Goal: Check status: Check status

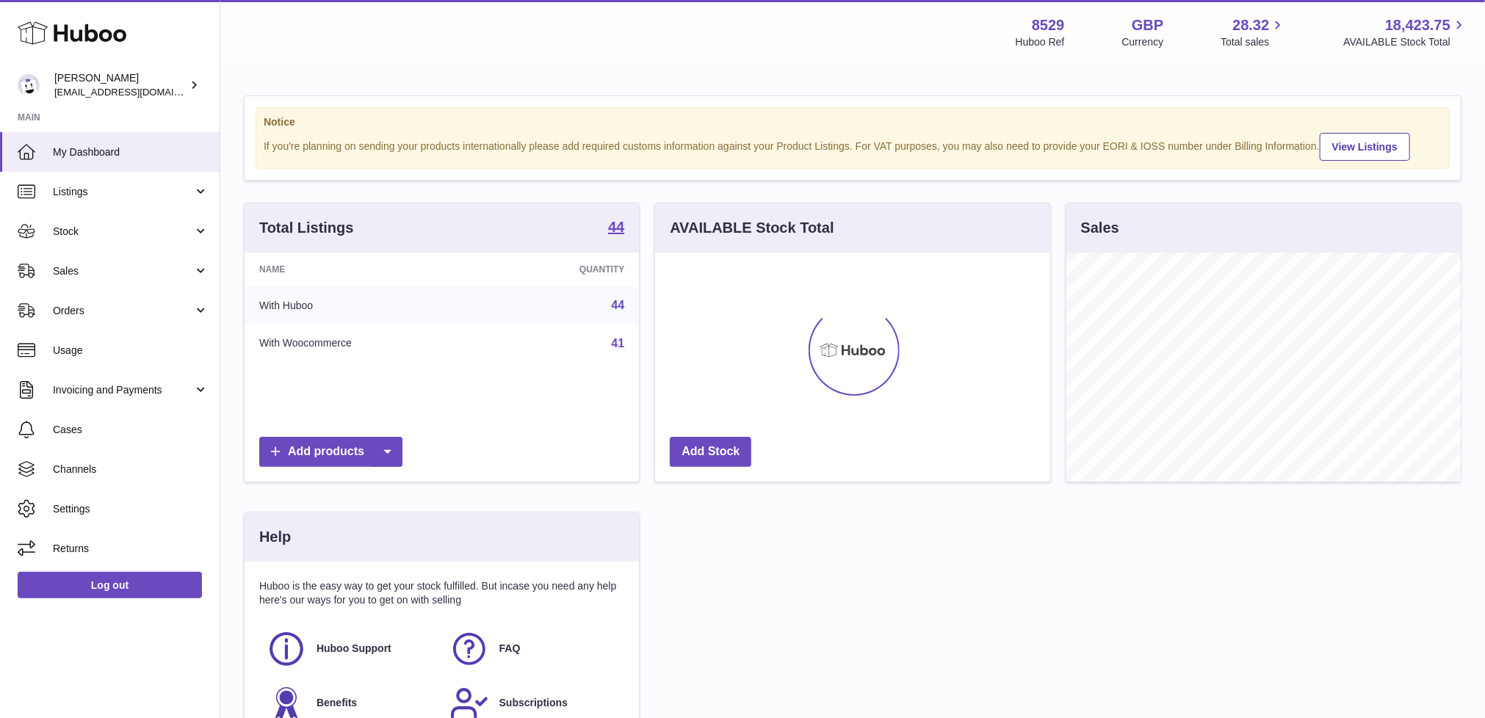
scroll to position [229, 395]
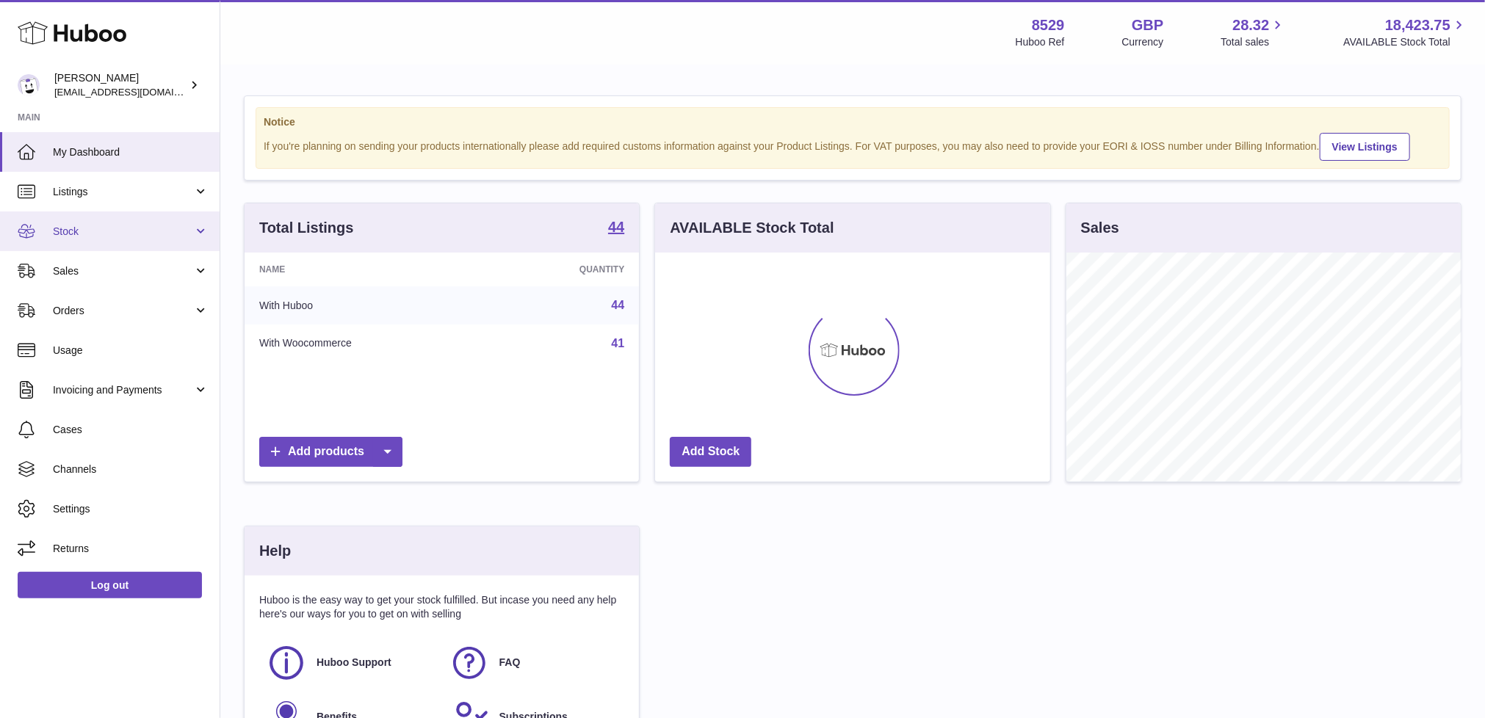
click at [121, 228] on span "Stock" at bounding box center [123, 232] width 140 height 14
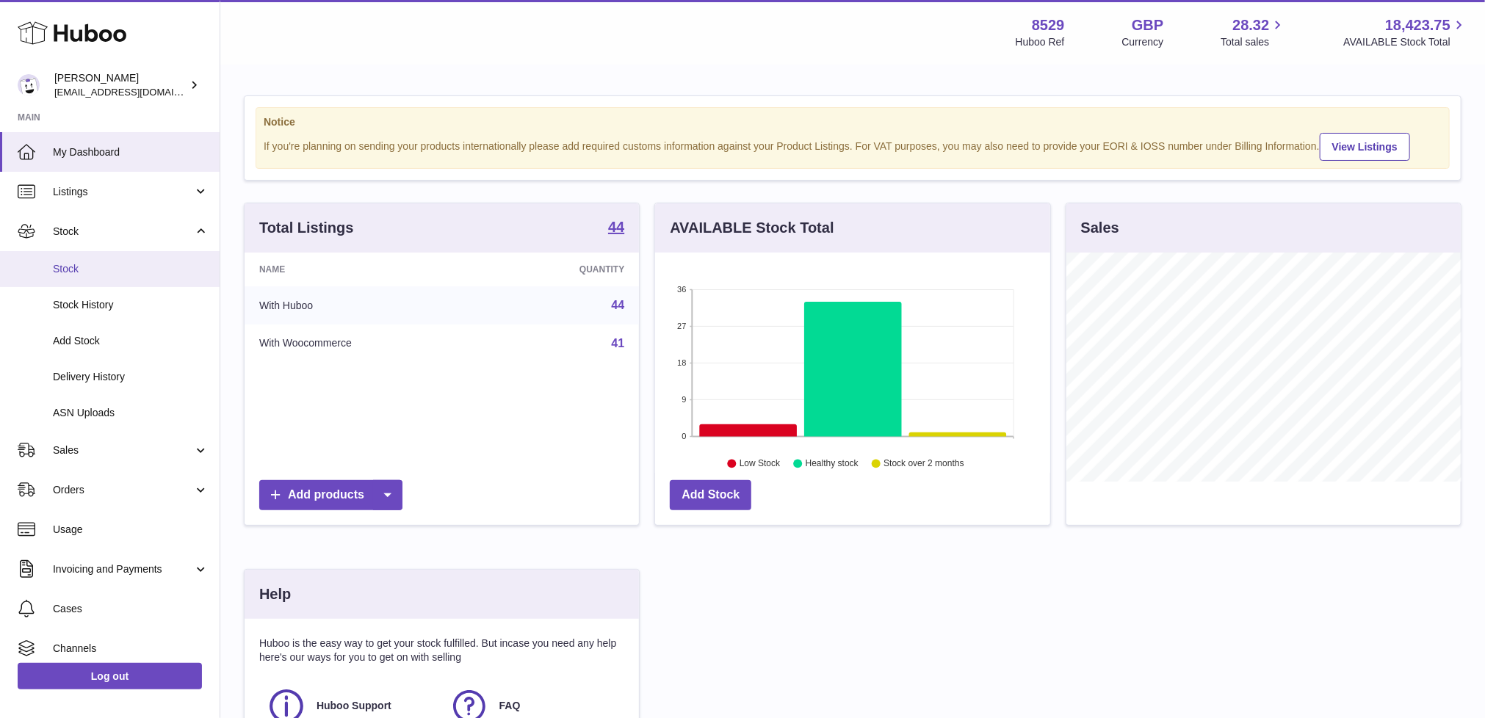
click at [109, 268] on span "Stock" at bounding box center [131, 269] width 156 height 14
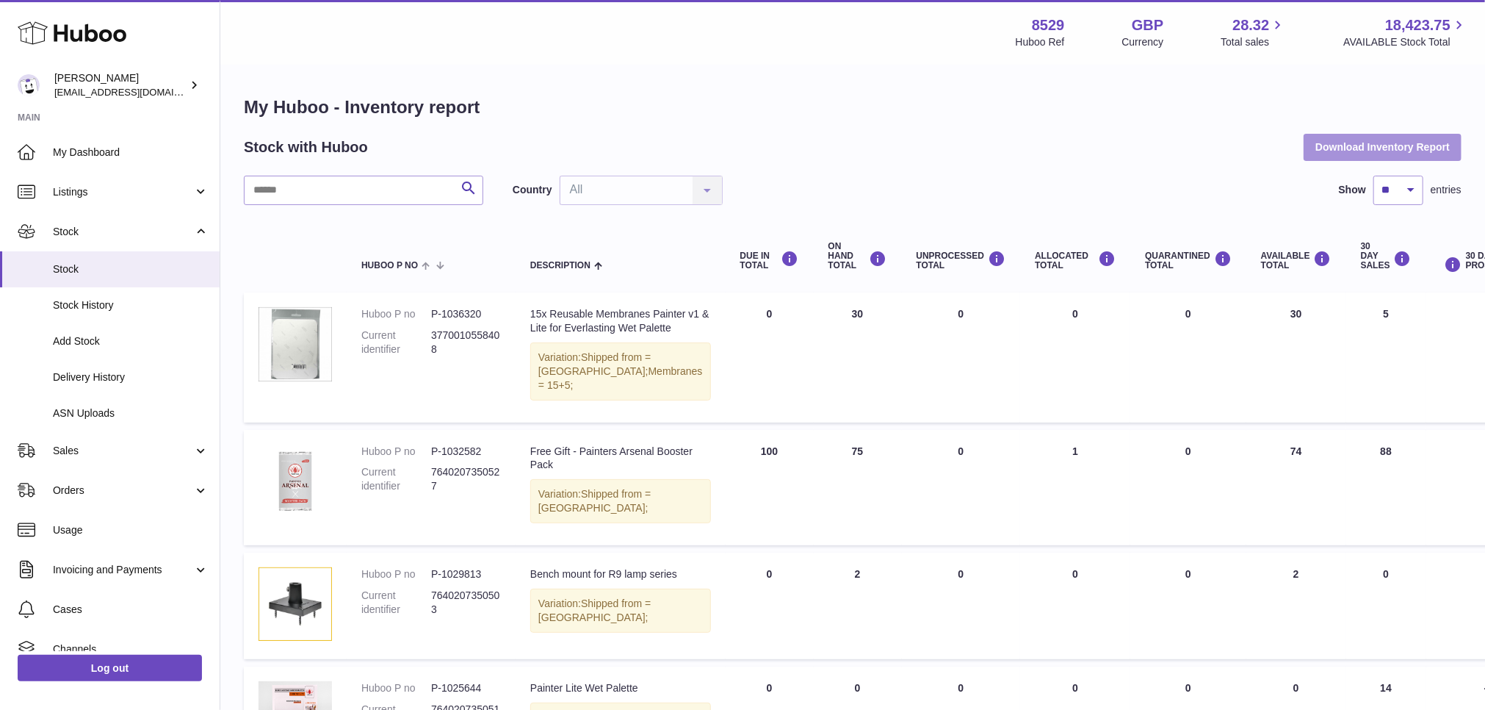
click at [1358, 151] on button "Download Inventory Report" at bounding box center [1383, 147] width 158 height 26
click at [298, 181] on input "text" at bounding box center [363, 190] width 239 height 29
paste input "******"
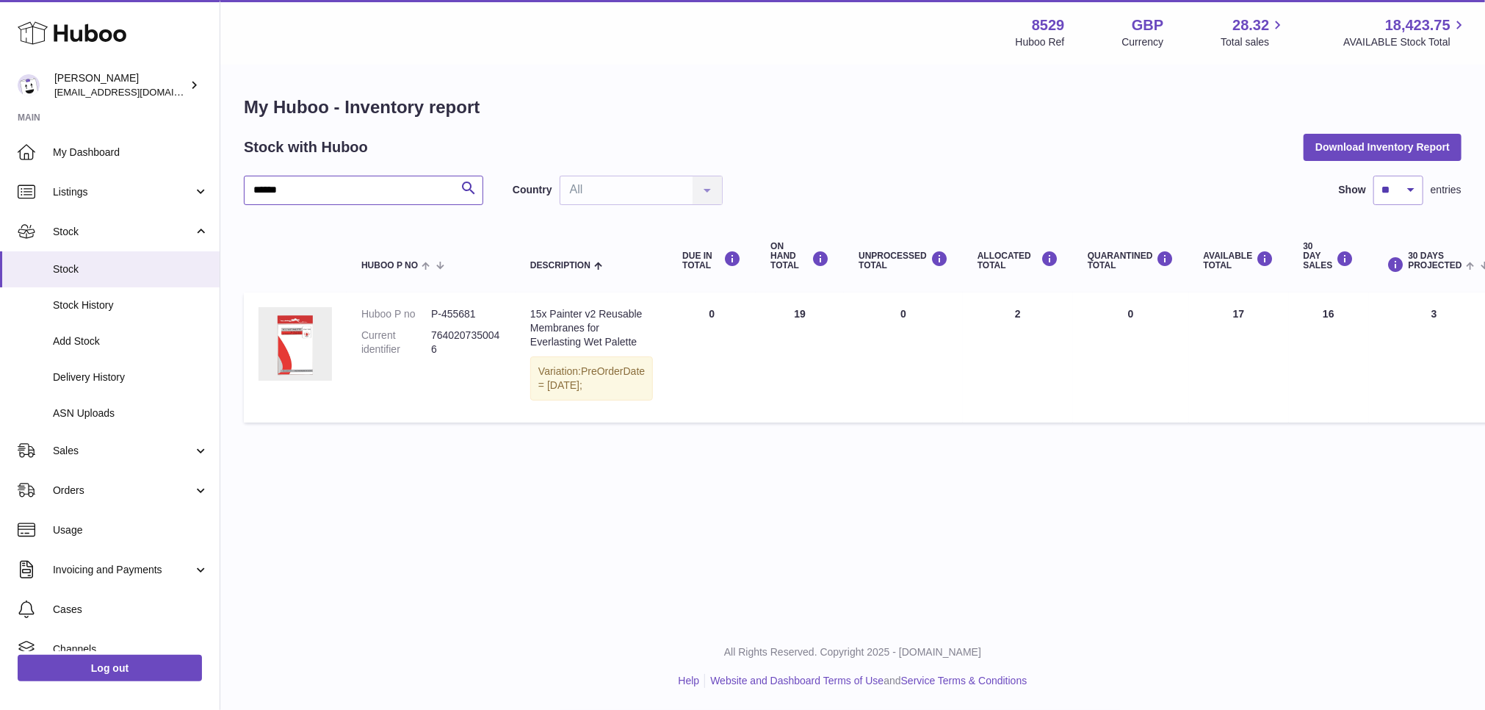
type input "******"
click at [95, 381] on span "Delivery History" at bounding box center [131, 377] width 156 height 14
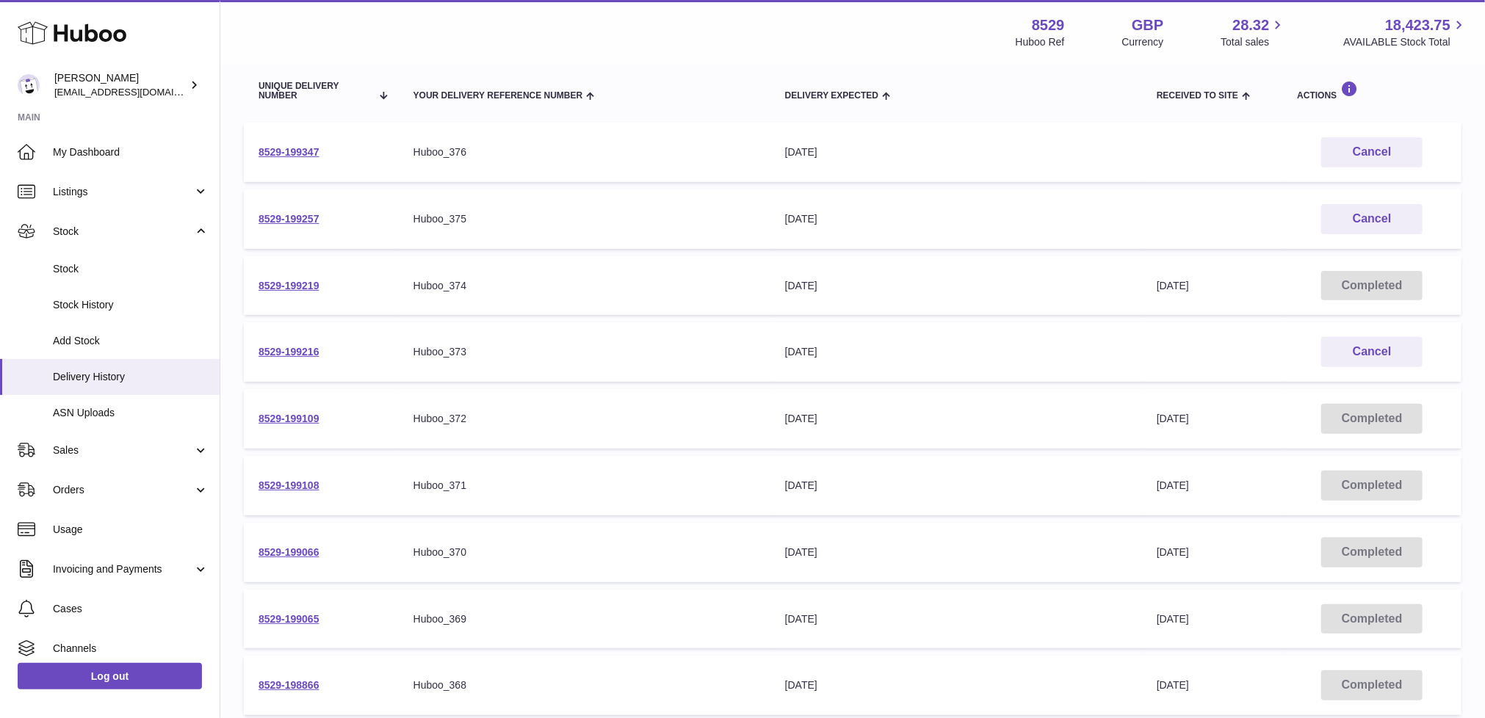
scroll to position [176, 0]
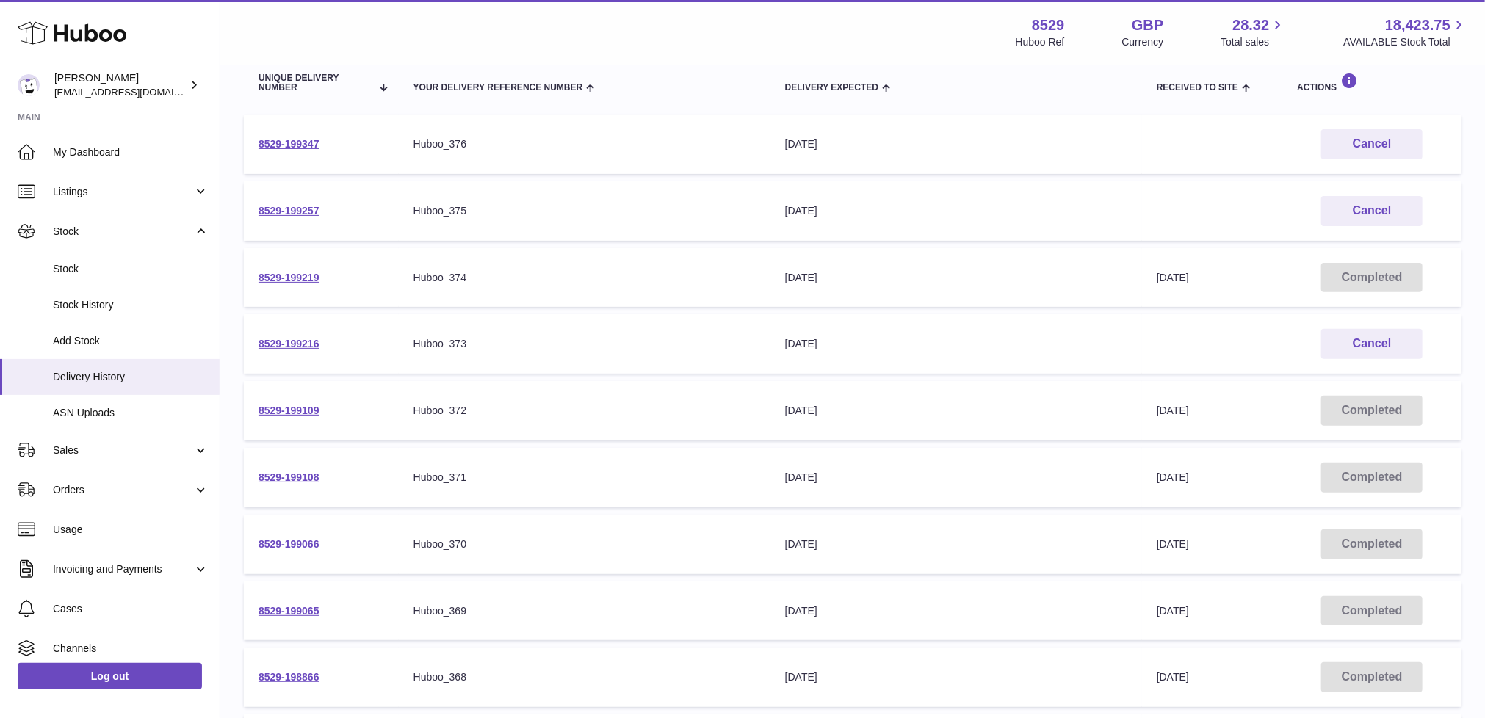
click at [289, 538] on link "8529-199066" at bounding box center [289, 544] width 61 height 12
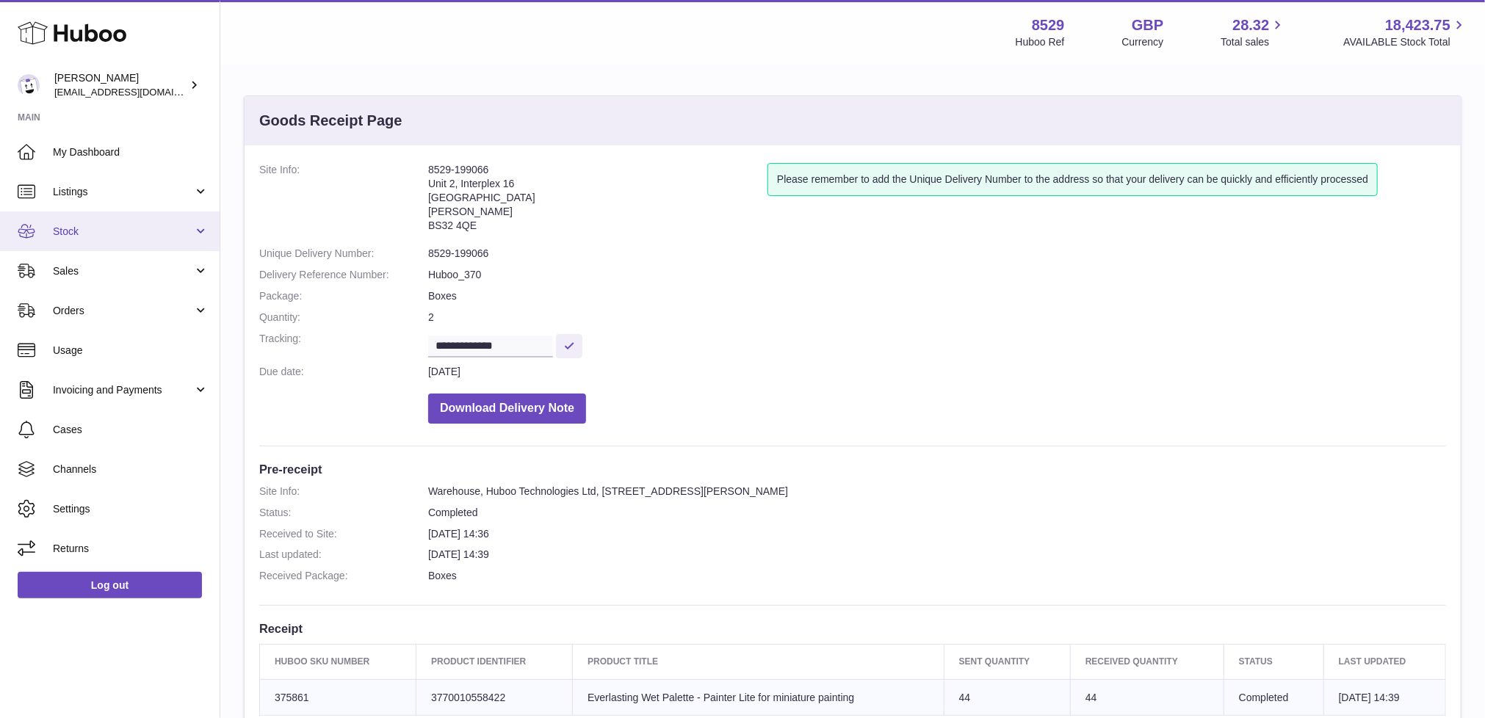
click at [95, 227] on span "Stock" at bounding box center [123, 232] width 140 height 14
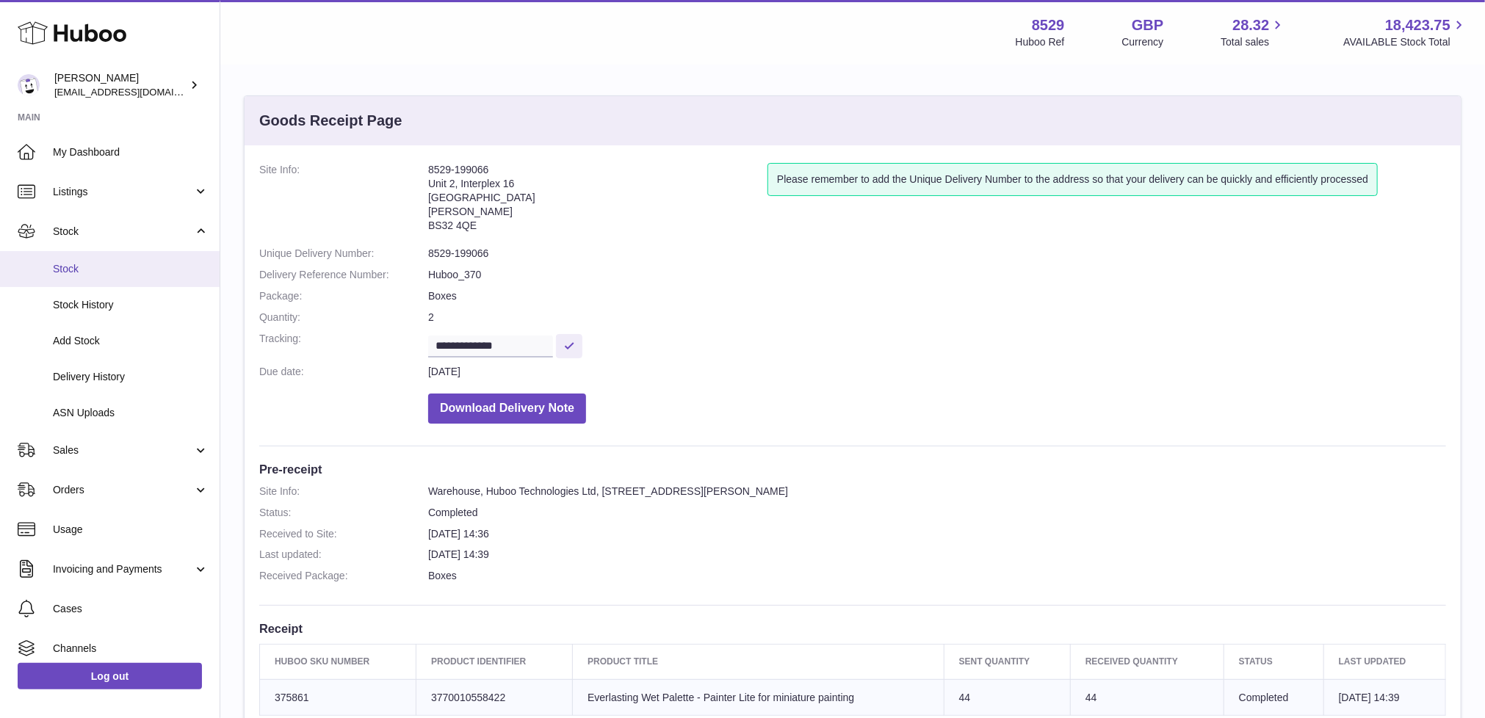
click at [87, 263] on span "Stock" at bounding box center [131, 269] width 156 height 14
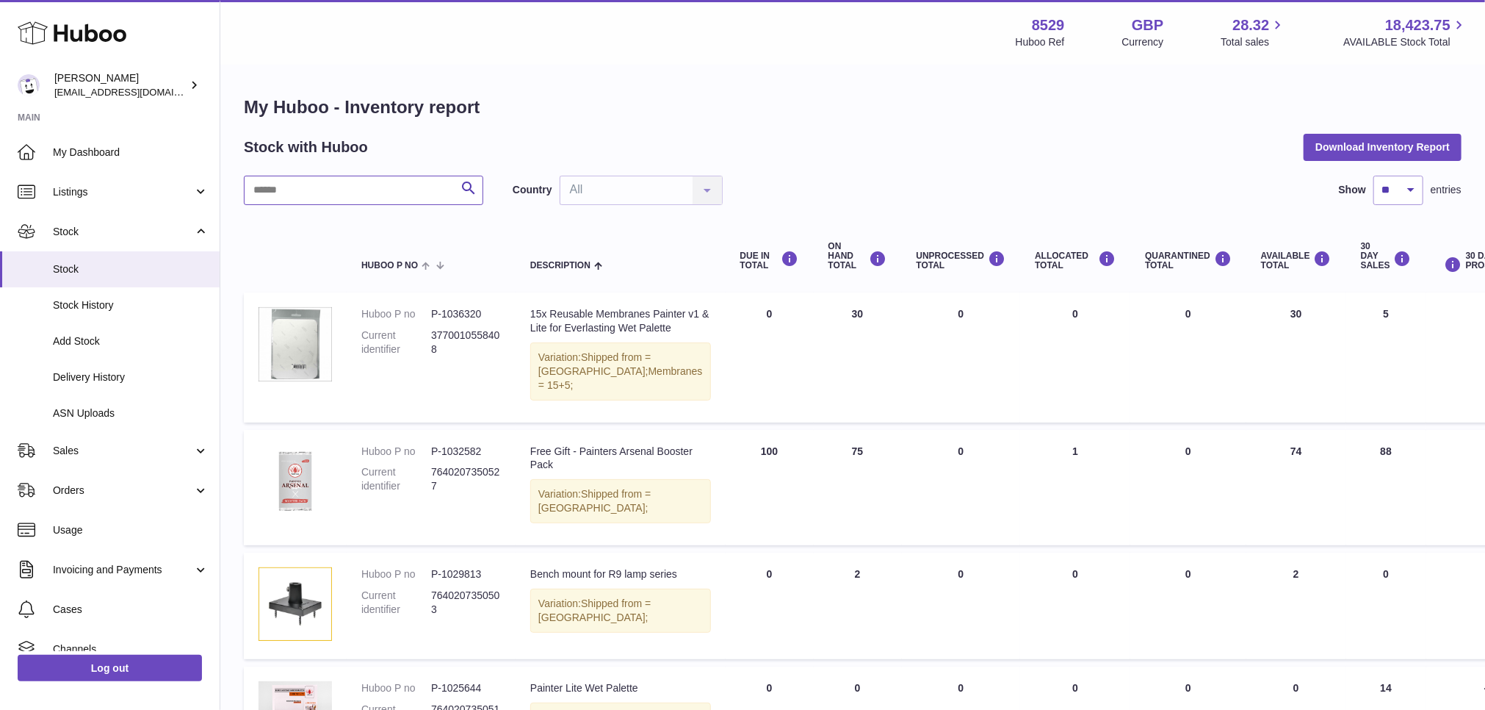
click at [371, 190] on input "text" at bounding box center [363, 190] width 239 height 29
paste input "******"
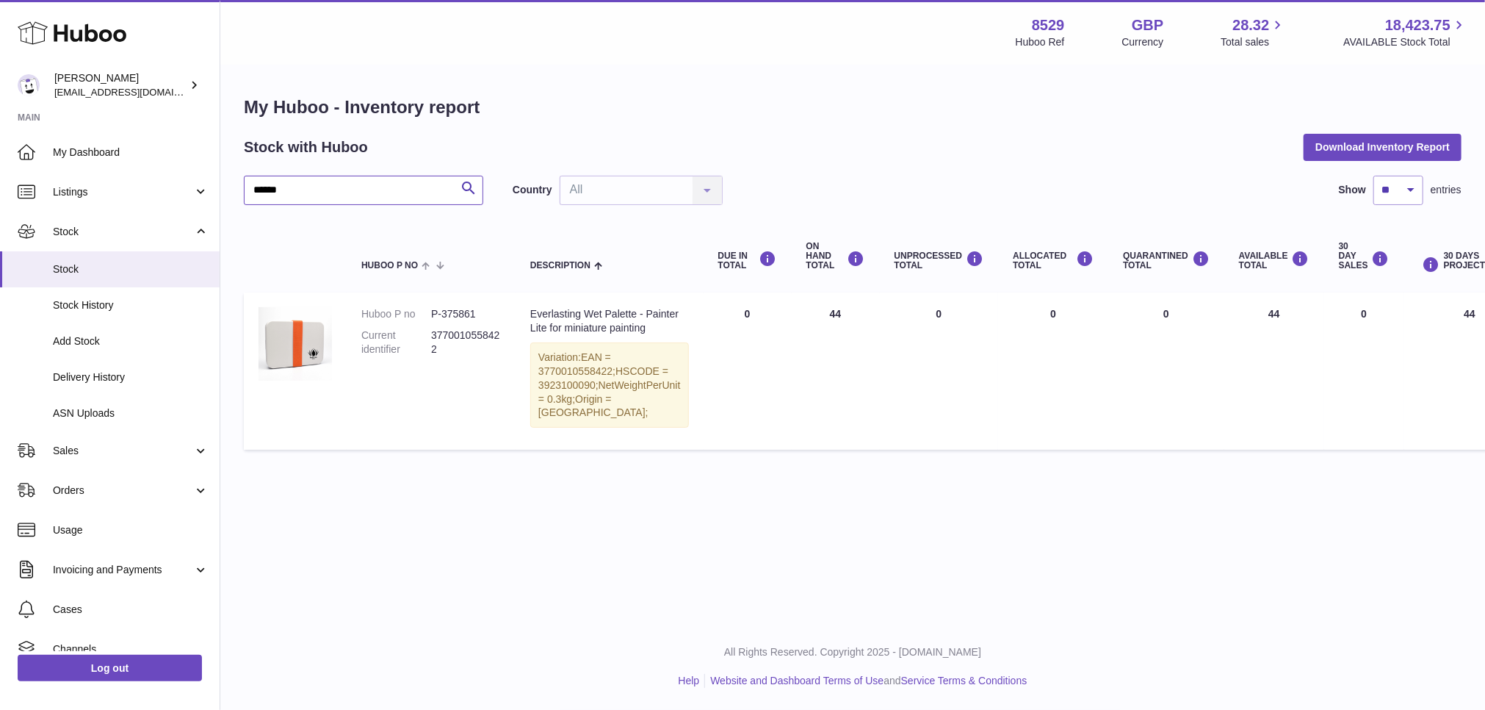
type input "******"
click at [91, 369] on link "Delivery History" at bounding box center [110, 377] width 220 height 36
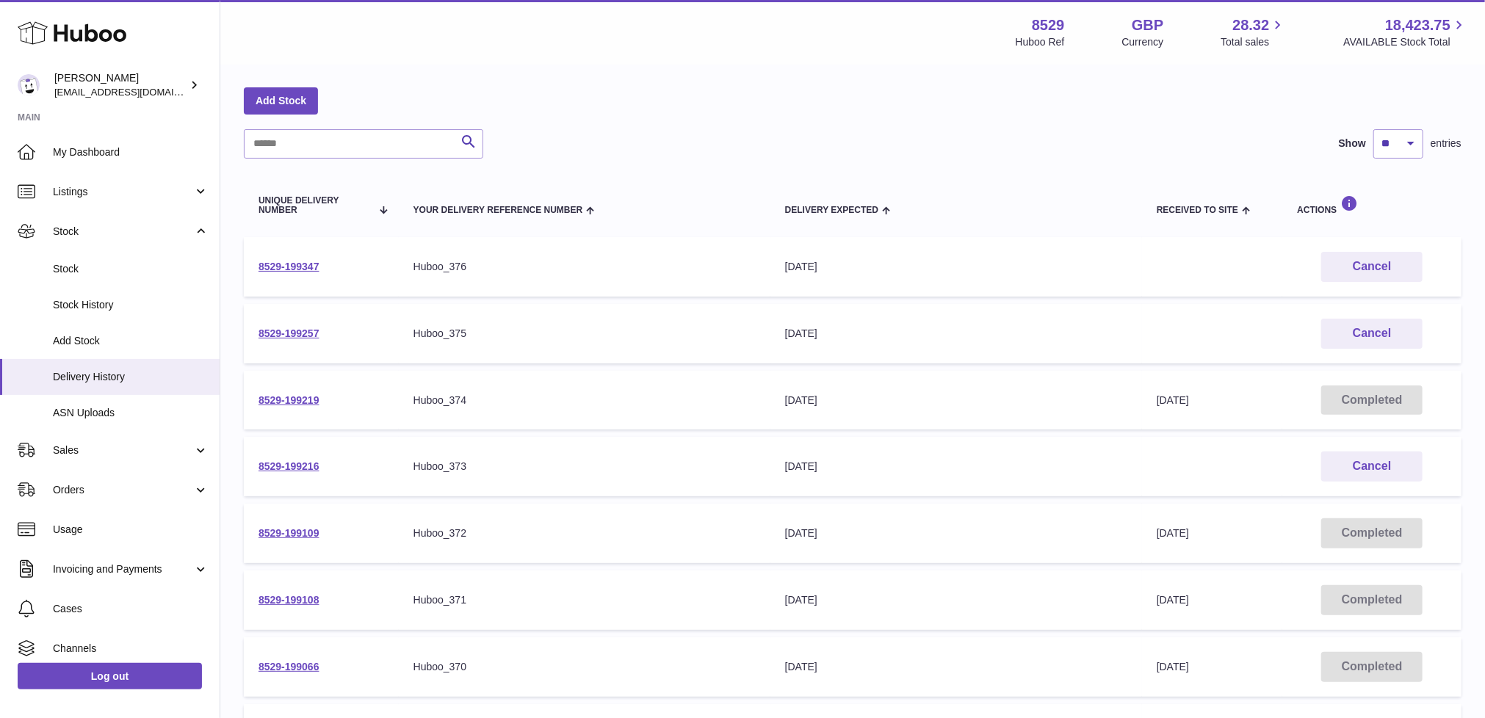
scroll to position [209, 0]
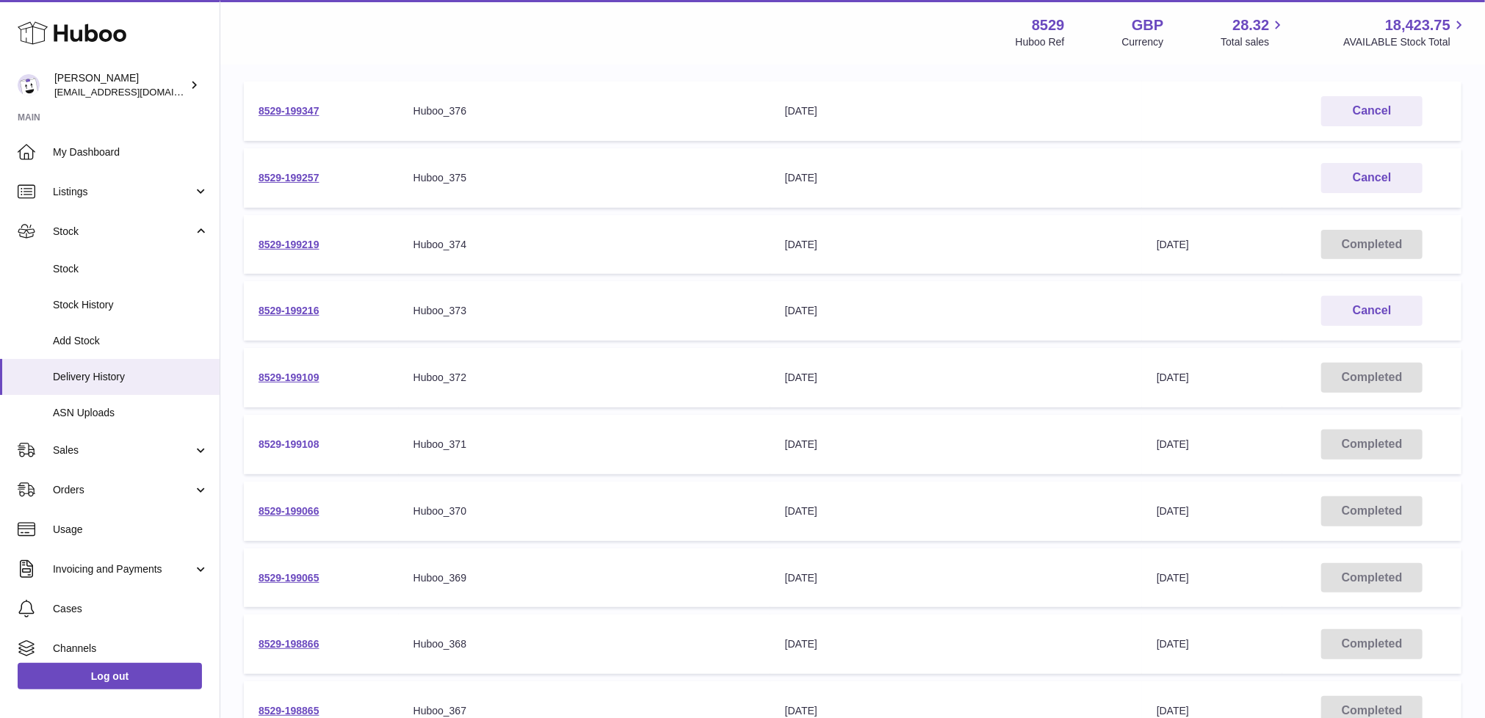
click at [291, 439] on link "8529-199108" at bounding box center [289, 445] width 61 height 12
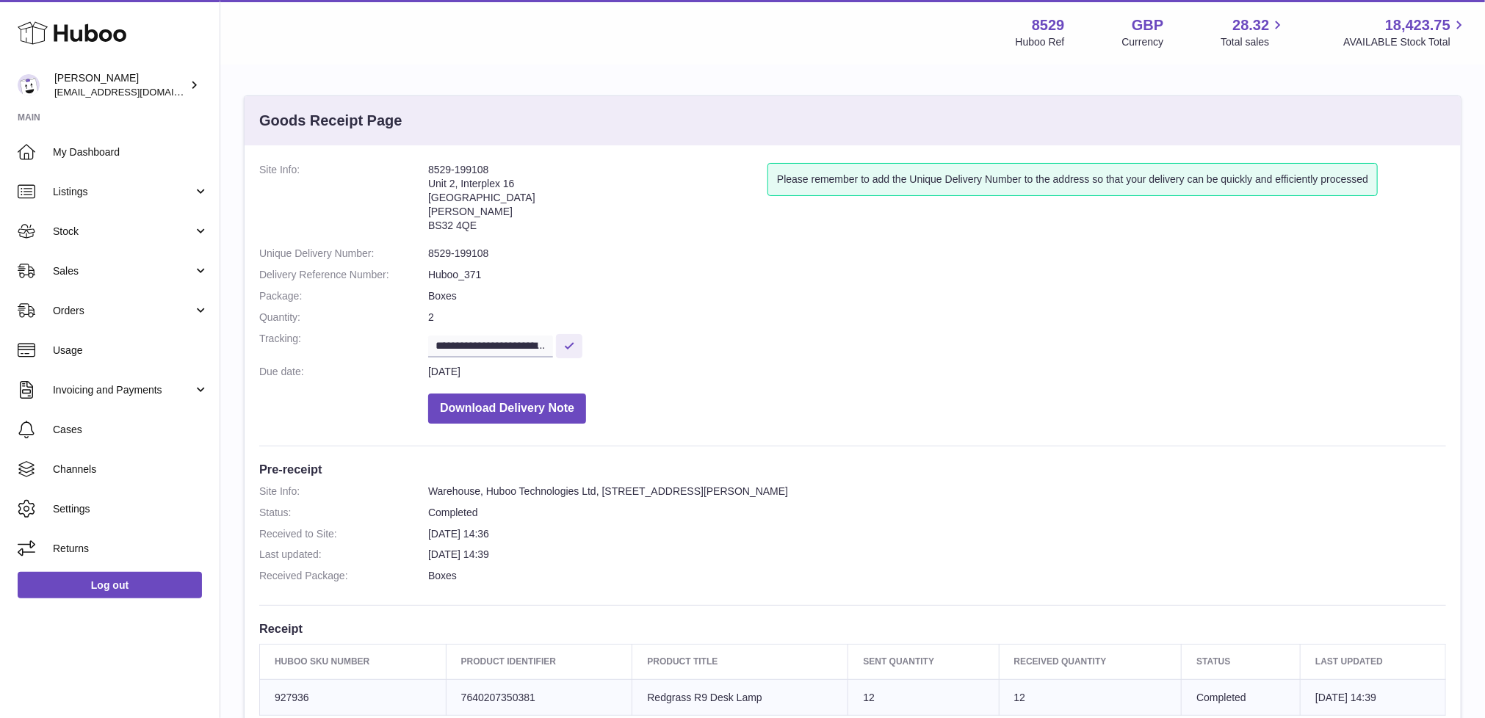
scroll to position [344, 0]
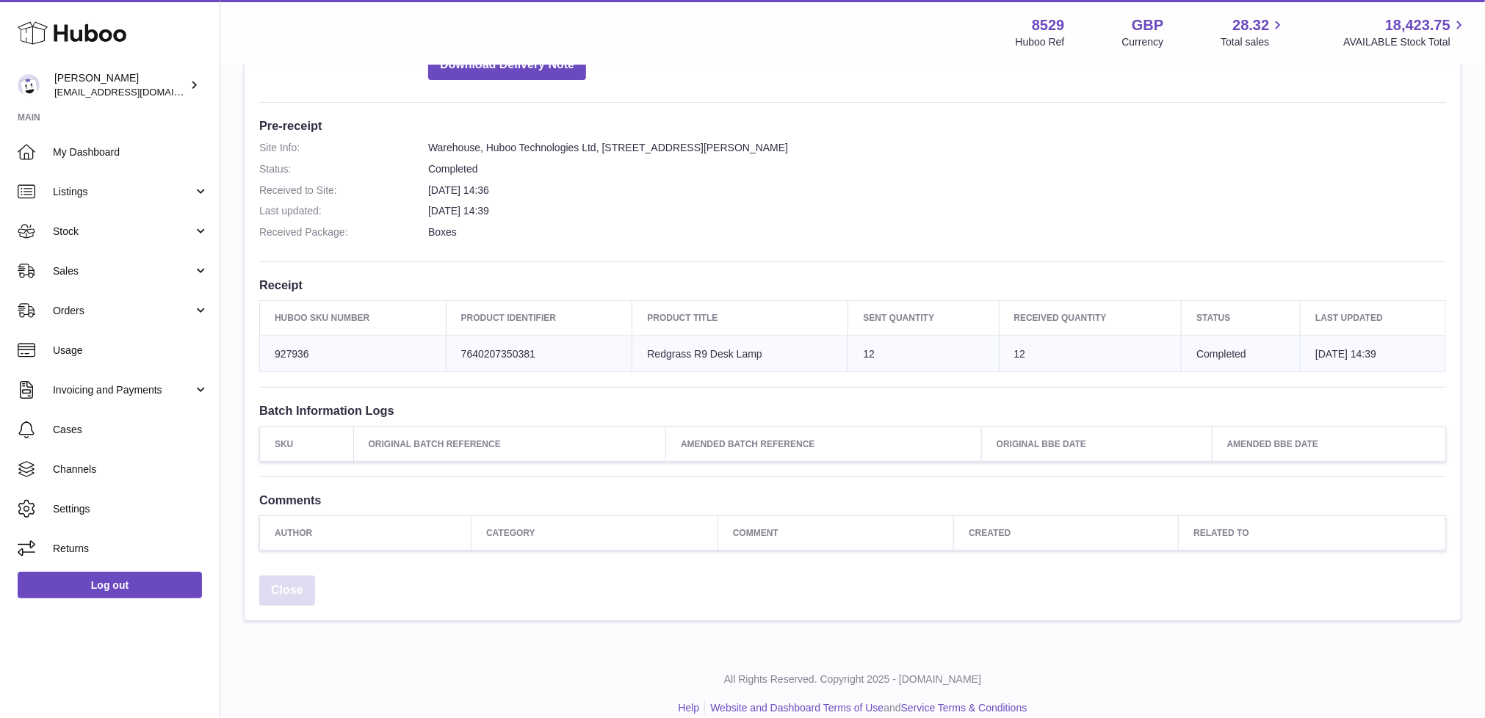
click at [297, 588] on link "Close" at bounding box center [287, 591] width 56 height 30
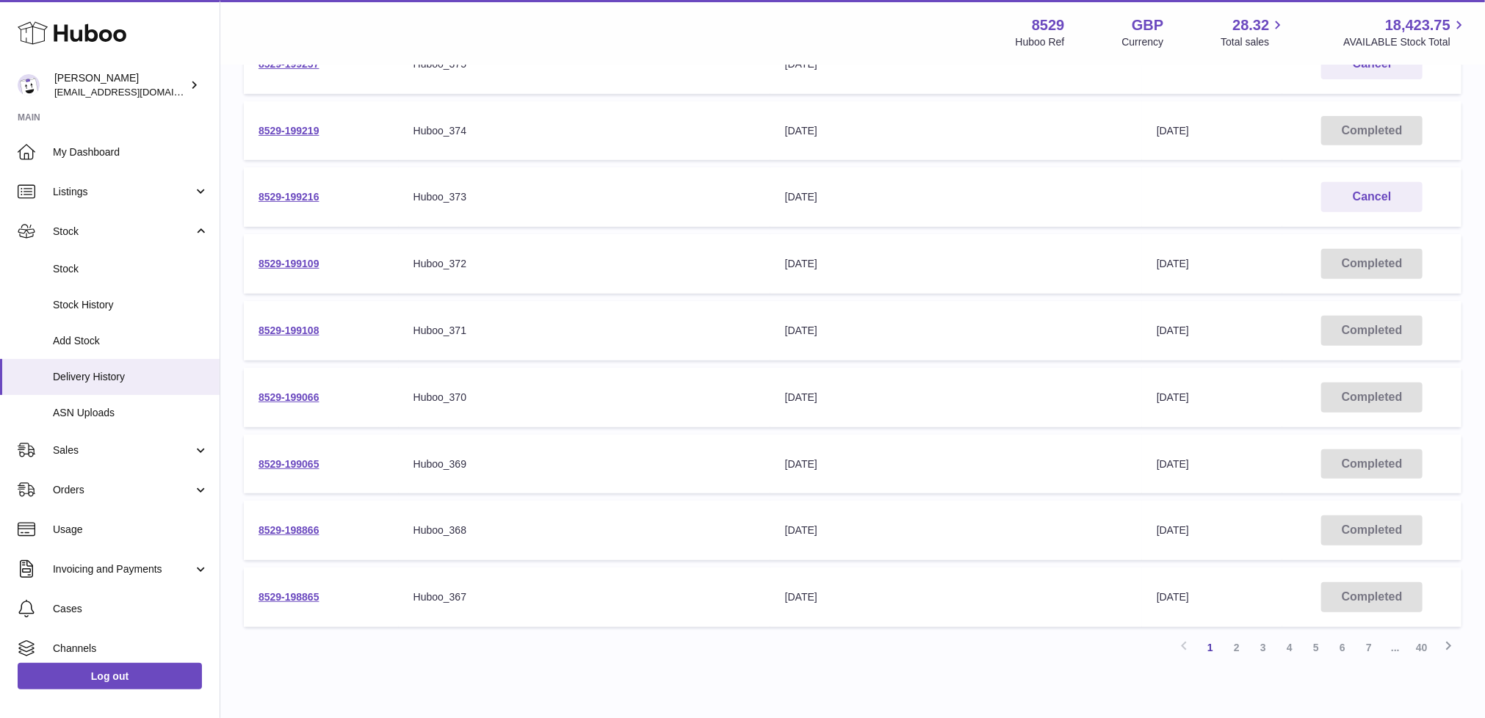
scroll to position [389, 0]
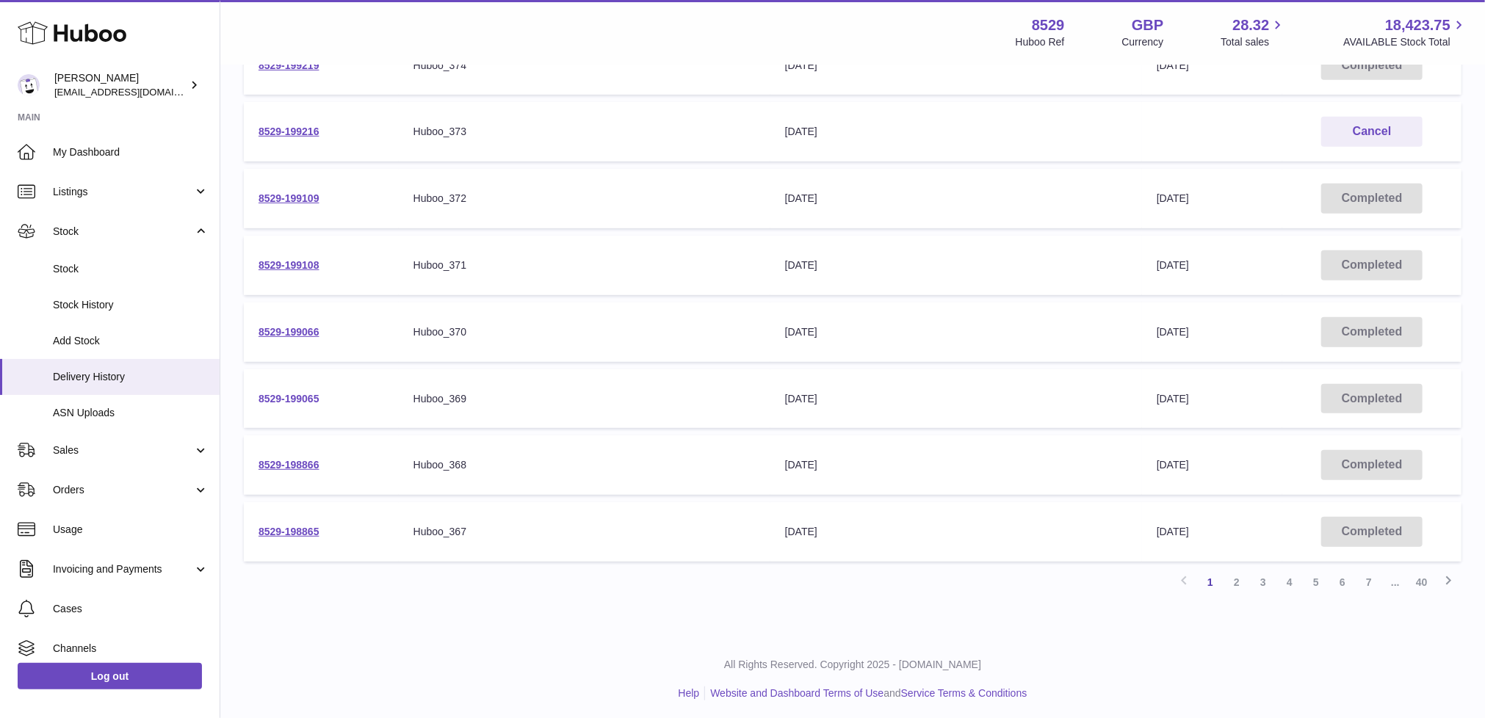
click at [286, 393] on link "8529-199065" at bounding box center [289, 399] width 61 height 12
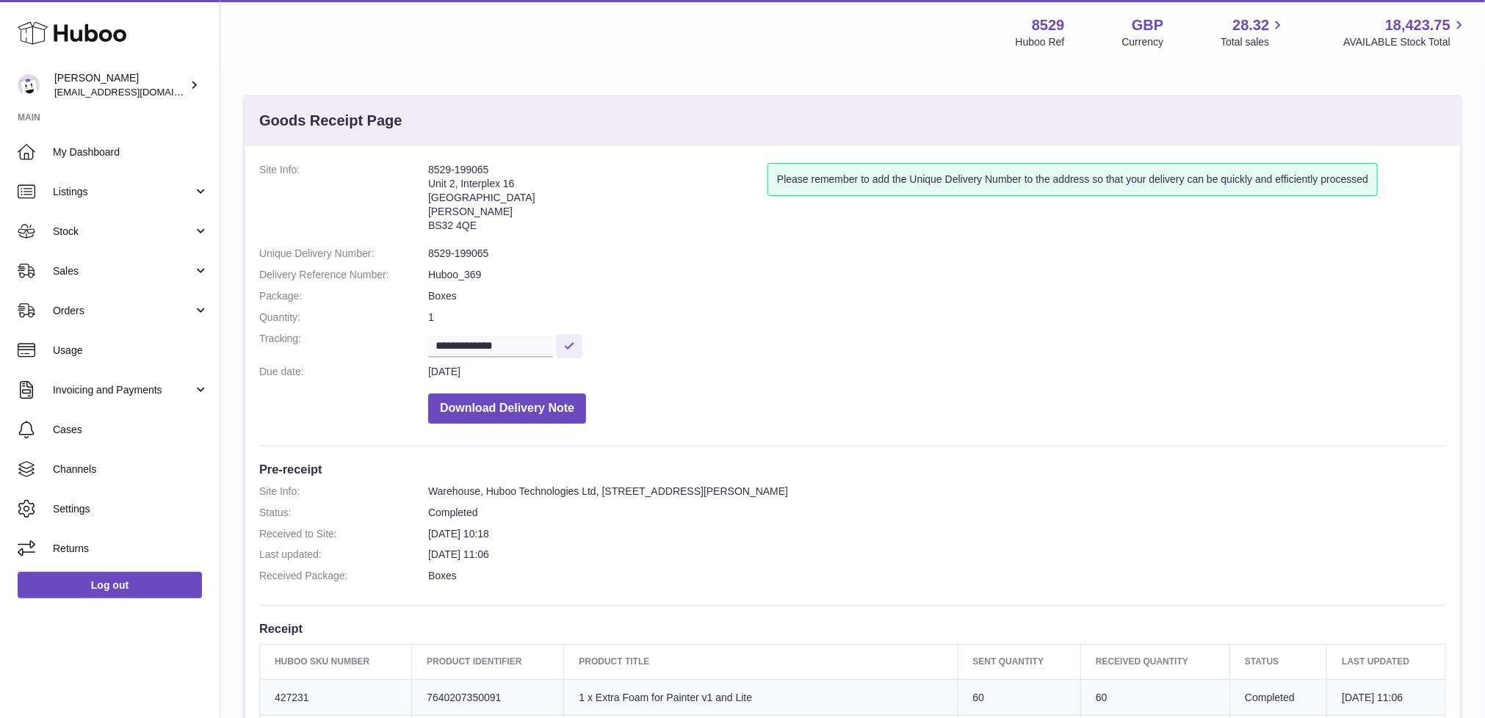
scroll to position [280, 0]
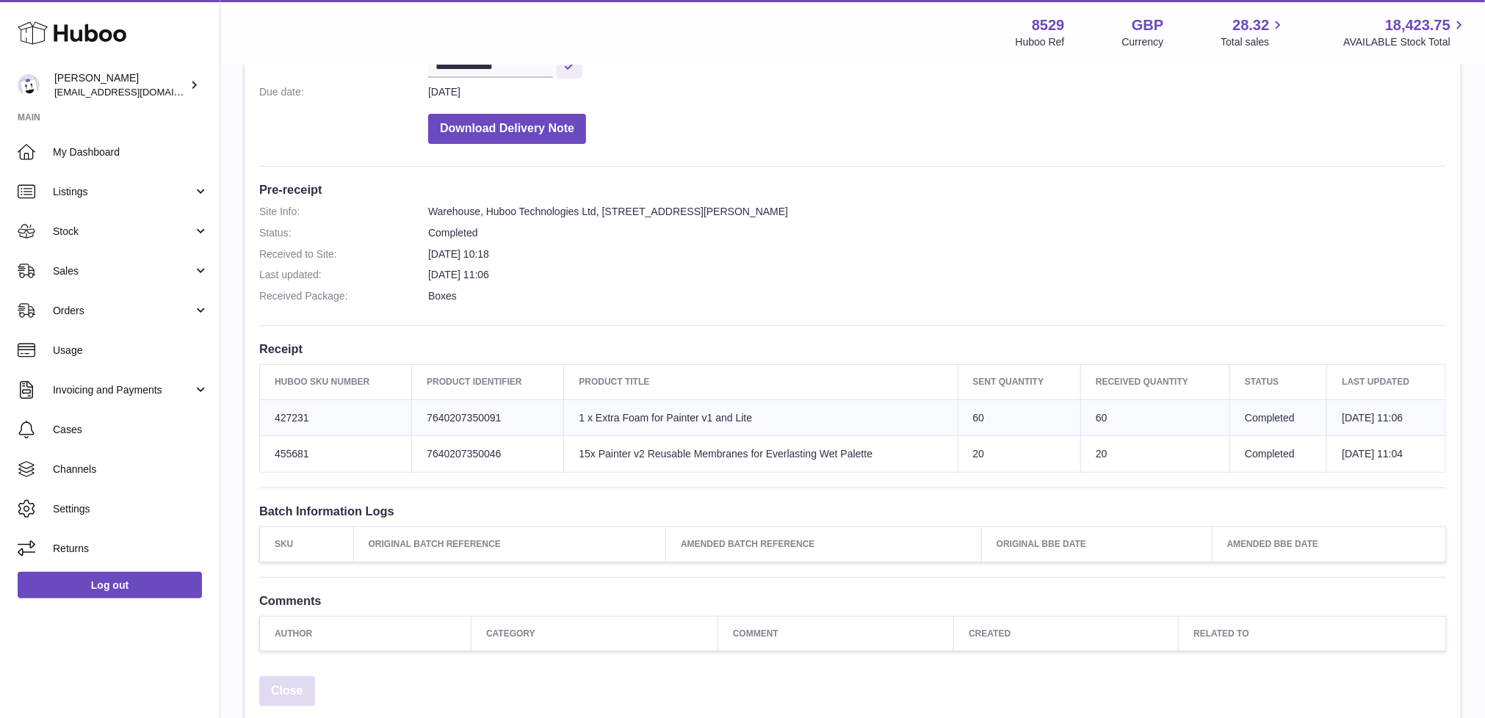
click at [282, 681] on link "Close" at bounding box center [287, 692] width 56 height 30
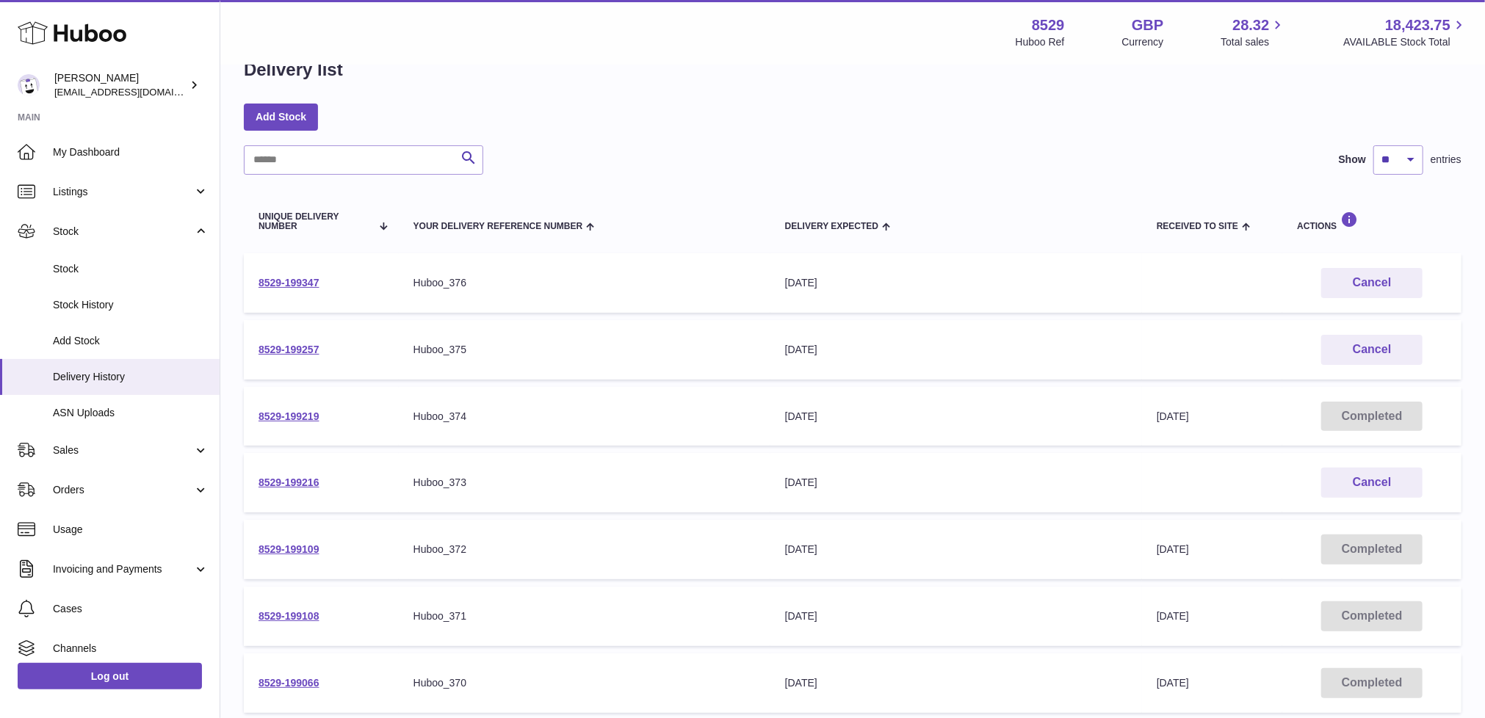
scroll to position [256, 0]
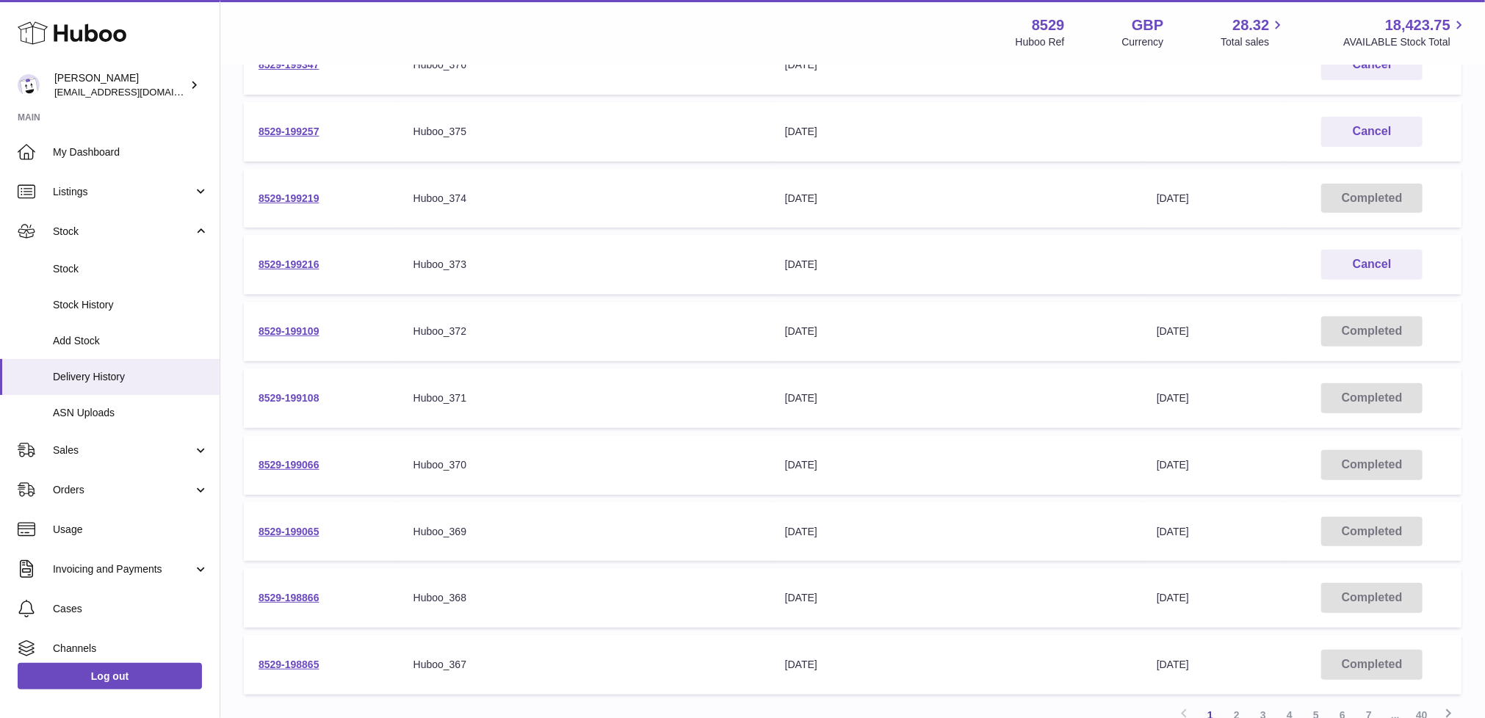
click at [286, 392] on link "8529-199108" at bounding box center [289, 398] width 61 height 12
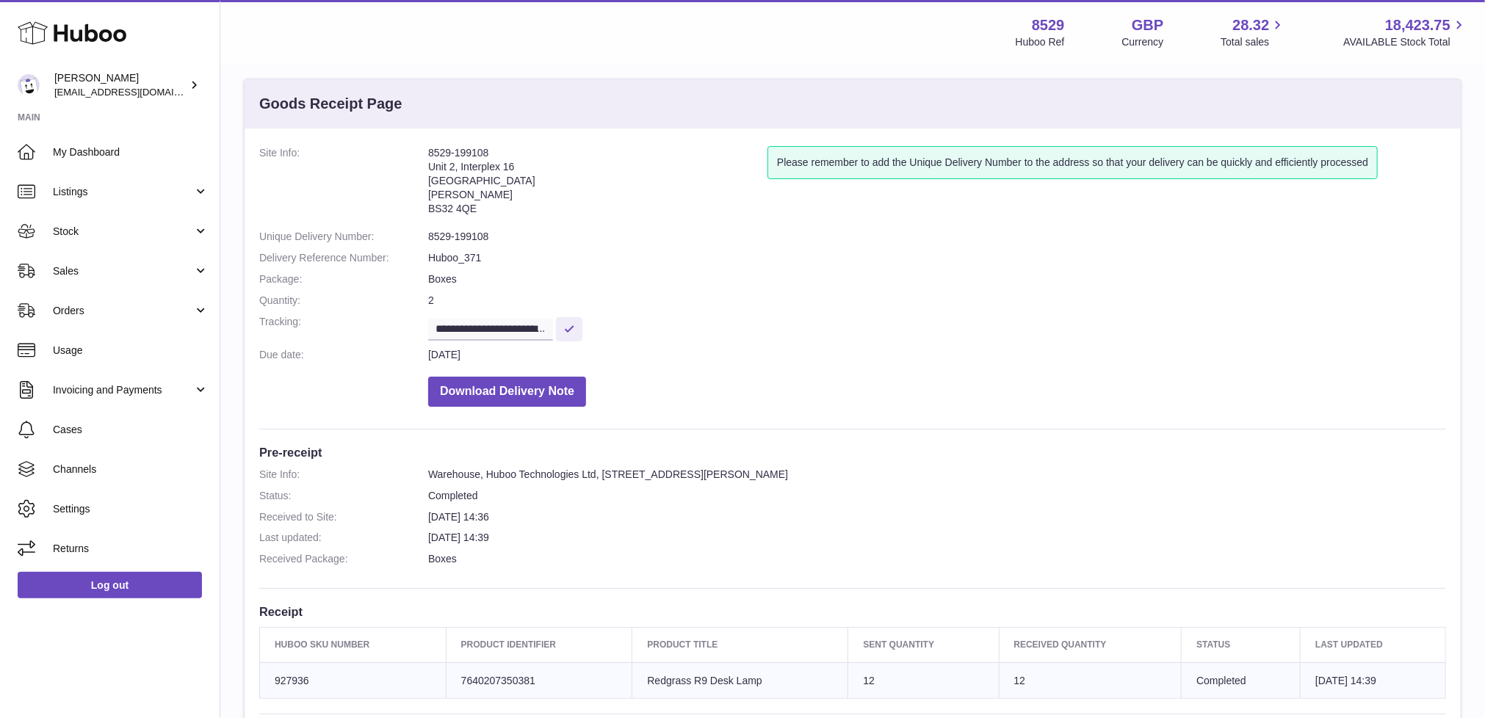
scroll to position [286, 0]
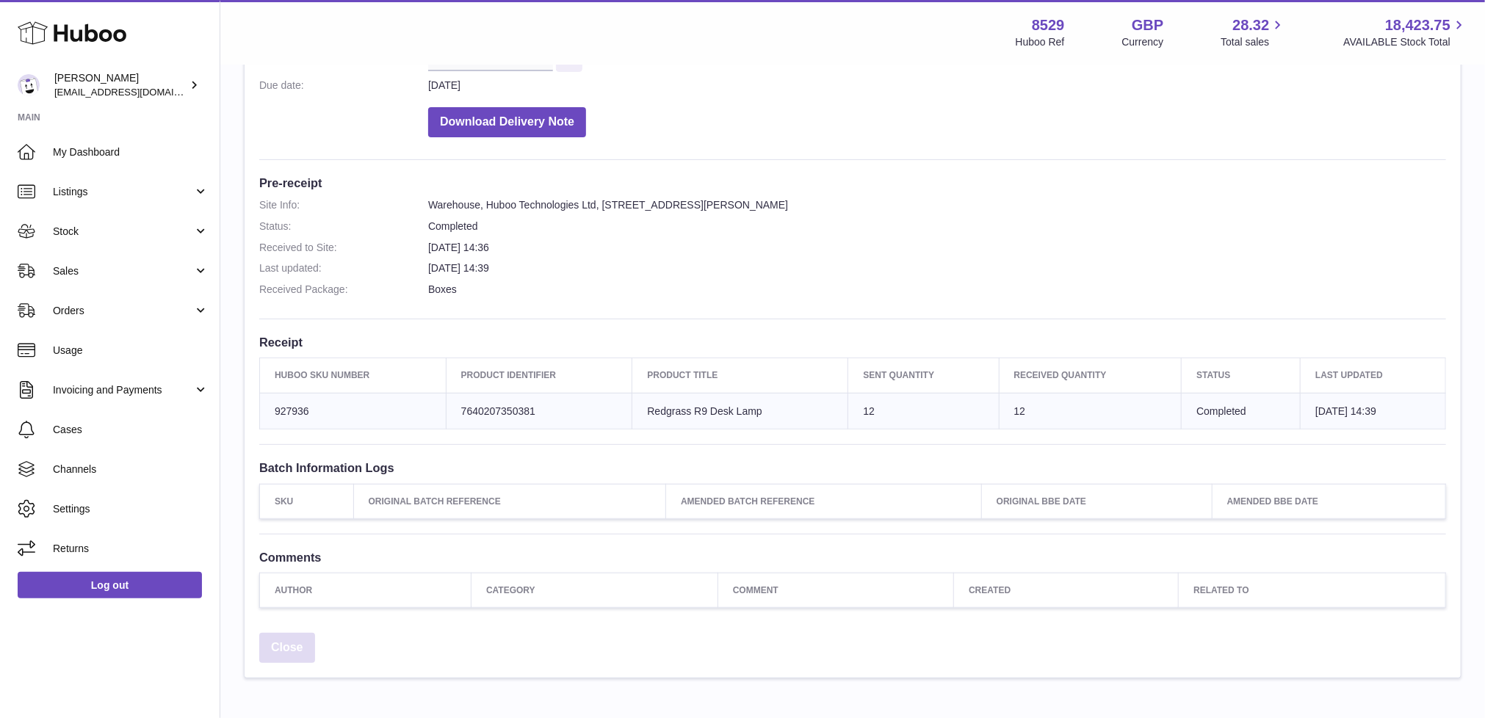
click at [295, 634] on link "Close" at bounding box center [287, 648] width 56 height 30
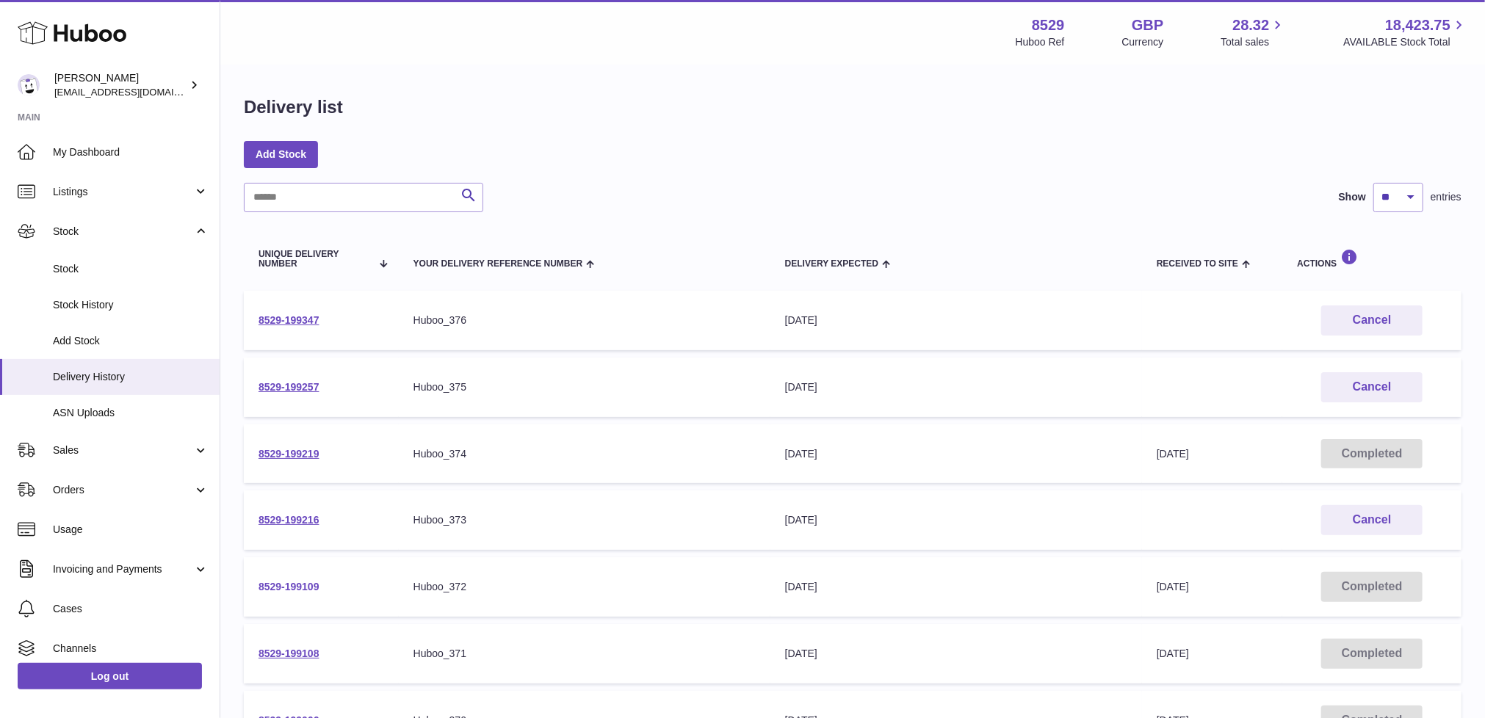
click at [303, 581] on link "8529-199109" at bounding box center [289, 587] width 61 height 12
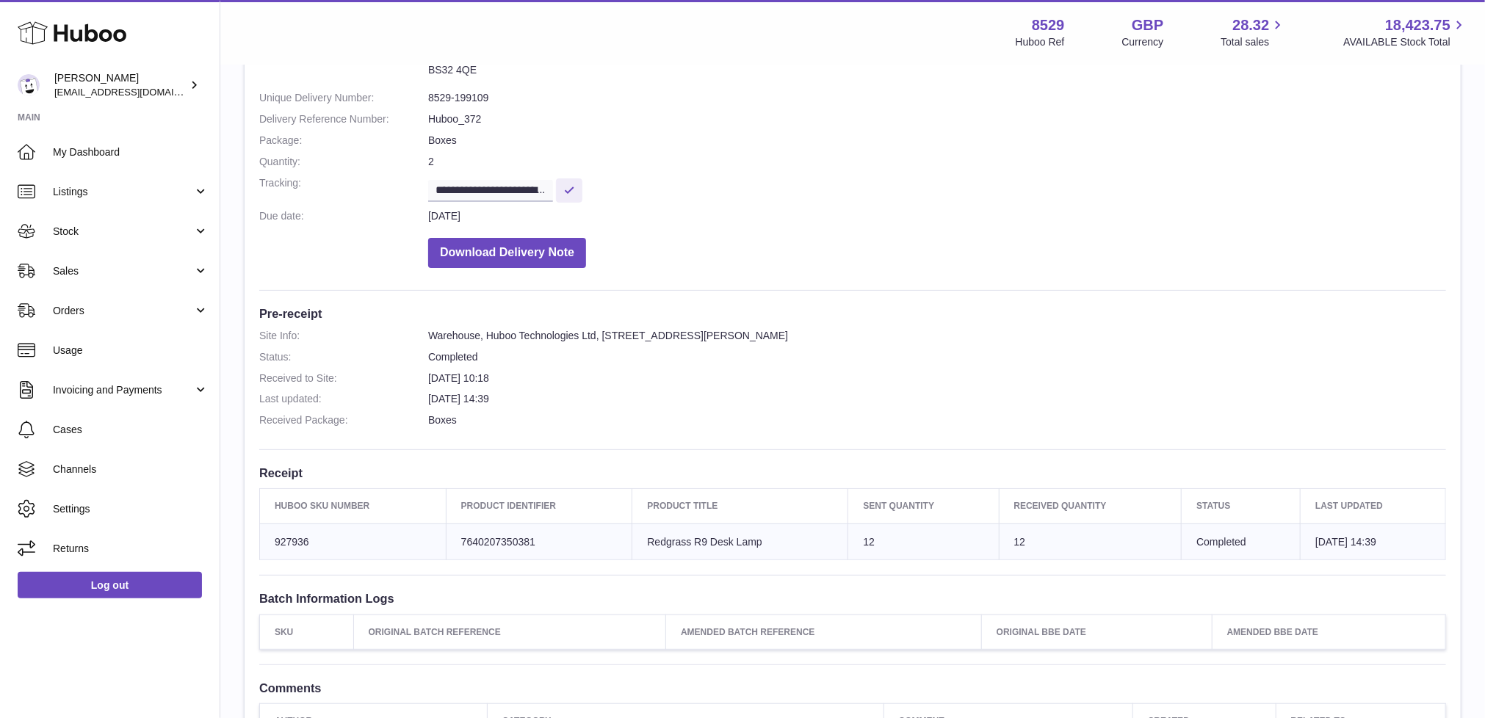
scroll to position [396, 0]
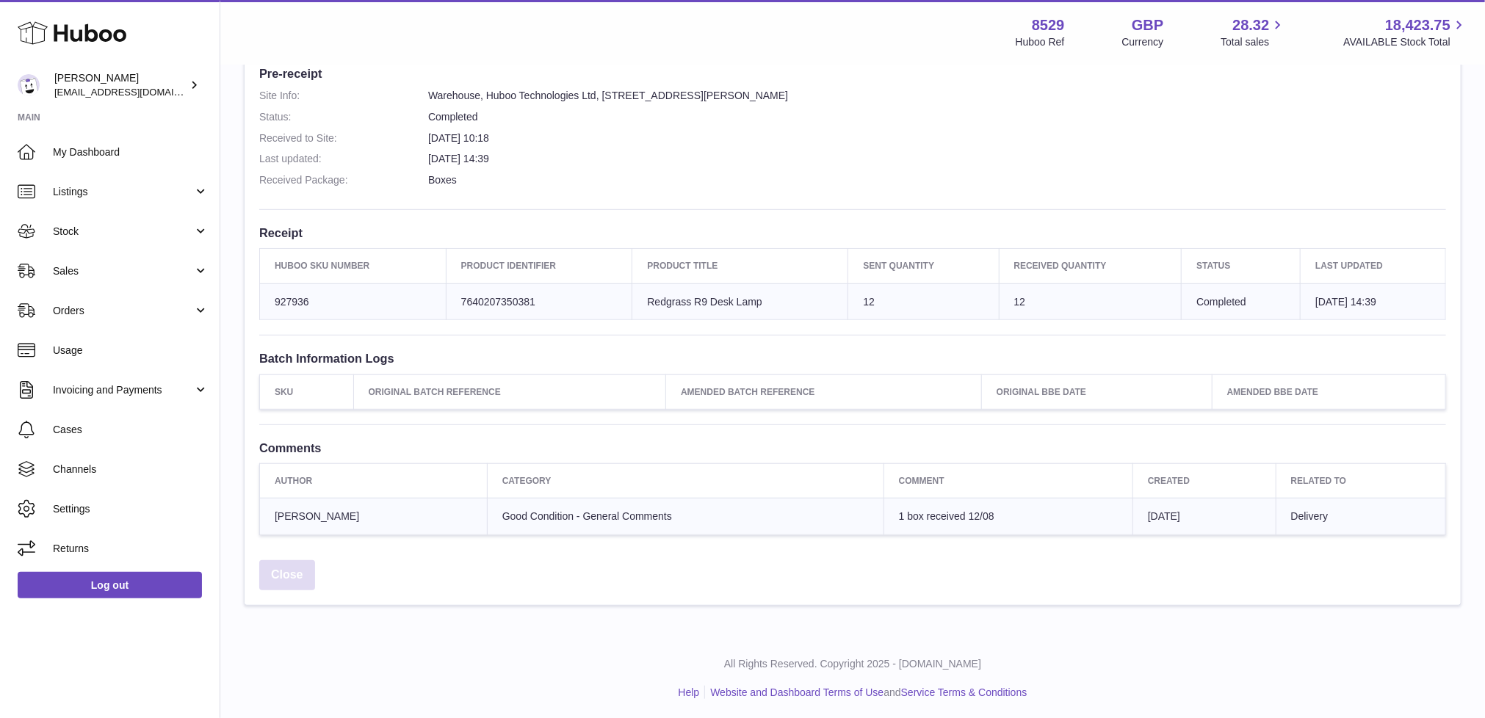
click at [300, 570] on link "Close" at bounding box center [287, 575] width 56 height 30
